Goal: Navigation & Orientation: Find specific page/section

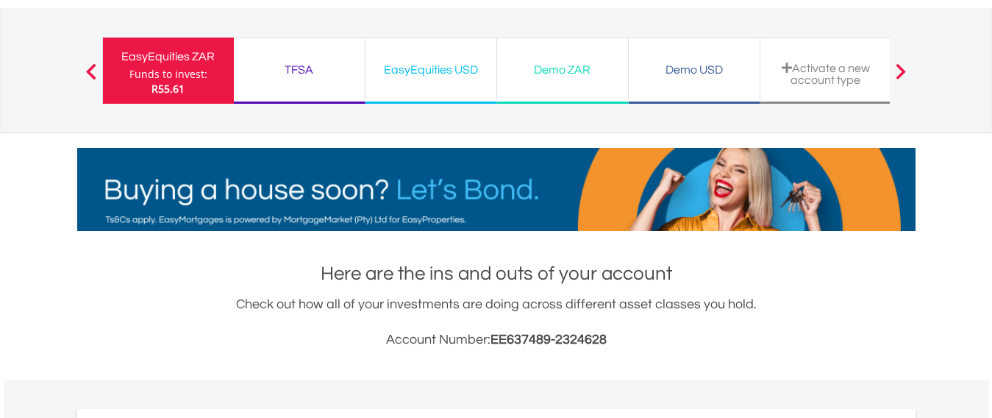
scroll to position [164, 0]
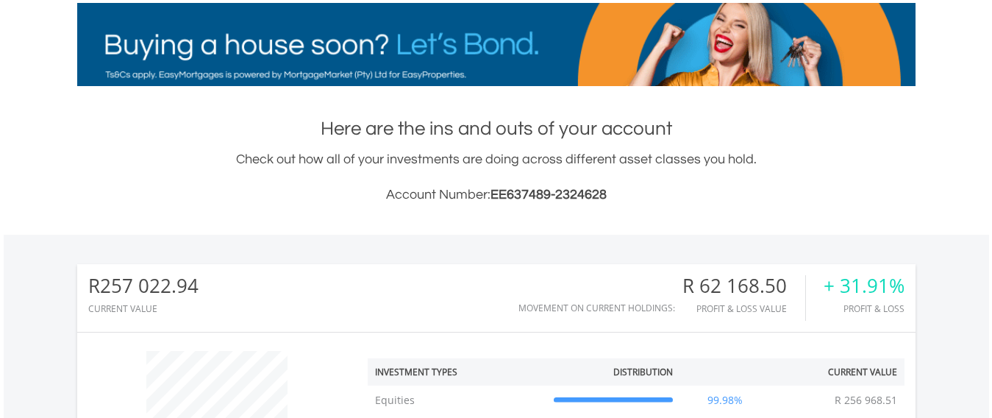
scroll to position [141, 280]
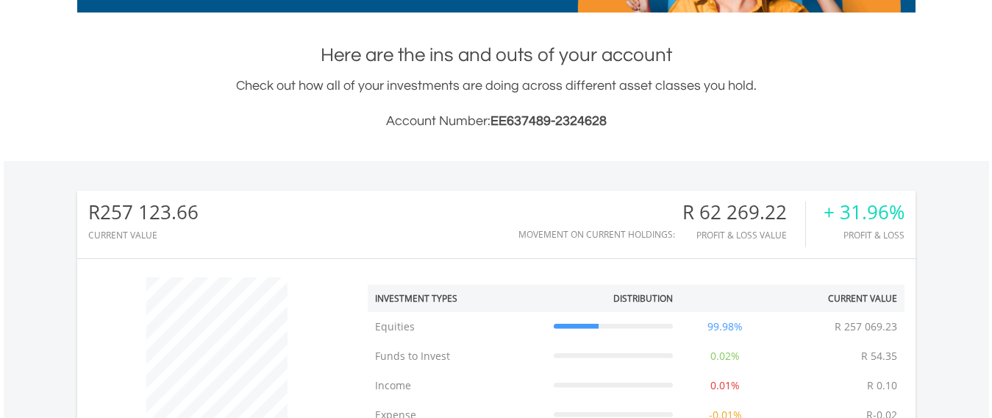
scroll to position [141, 280]
